Goal: Information Seeking & Learning: Understand process/instructions

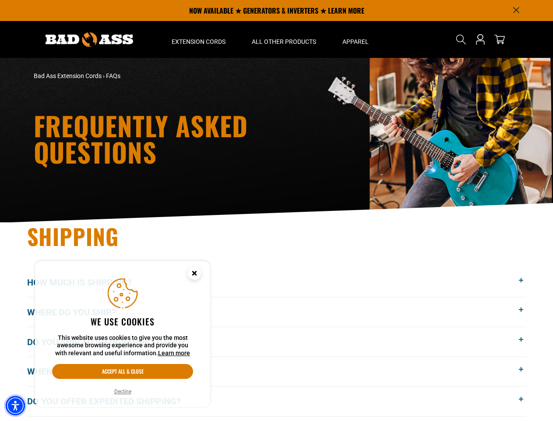
click at [15, 405] on img "Accessibility Menu" at bounding box center [15, 405] width 19 height 19
